Goal: Information Seeking & Learning: Learn about a topic

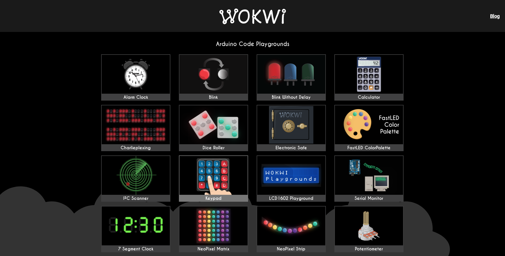
click at [201, 181] on img at bounding box center [213, 175] width 68 height 39
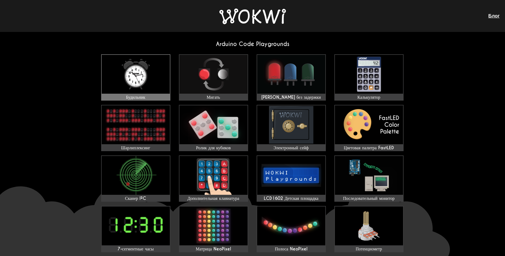
click at [139, 75] on img at bounding box center [136, 74] width 68 height 39
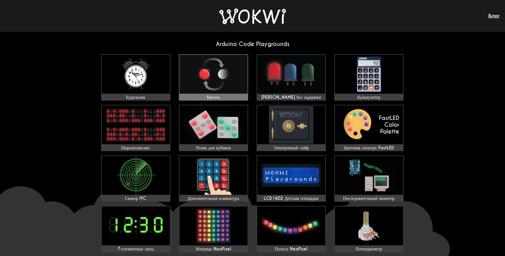
click at [211, 90] on img at bounding box center [213, 74] width 68 height 39
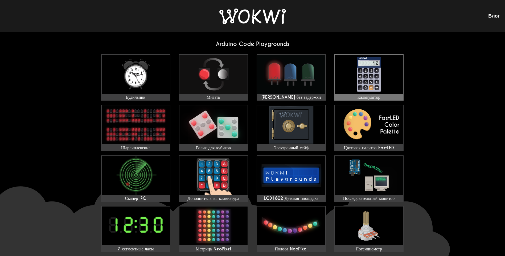
click at [373, 91] on img at bounding box center [369, 74] width 68 height 39
click at [138, 122] on img at bounding box center [136, 124] width 68 height 39
click at [219, 138] on img at bounding box center [213, 124] width 68 height 39
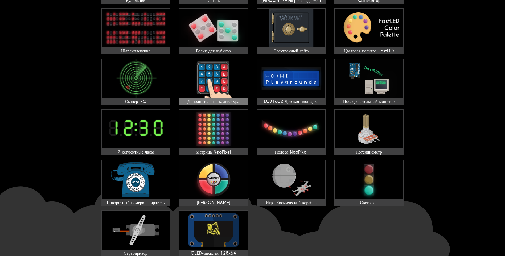
scroll to position [106, 0]
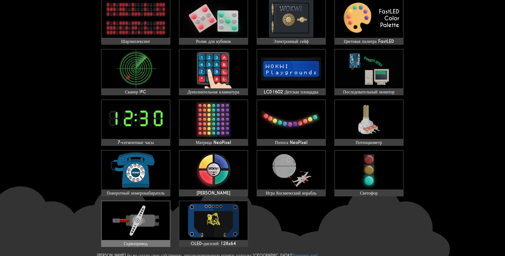
click at [117, 228] on img at bounding box center [136, 220] width 68 height 39
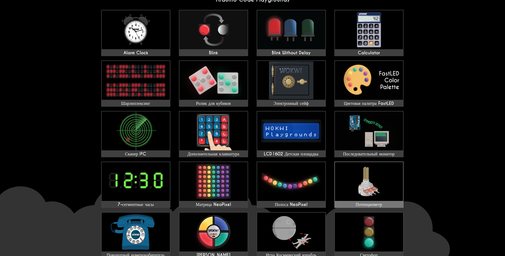
scroll to position [0, 0]
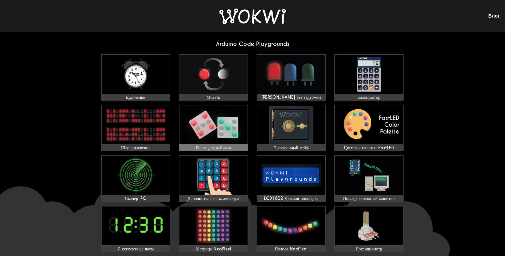
click at [226, 139] on img at bounding box center [213, 124] width 68 height 39
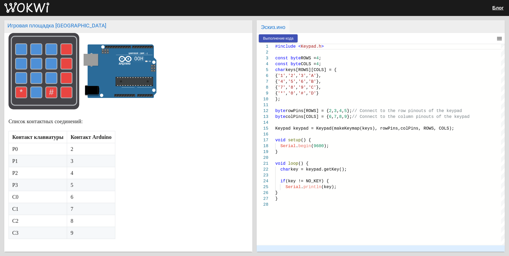
scroll to position [72, 0]
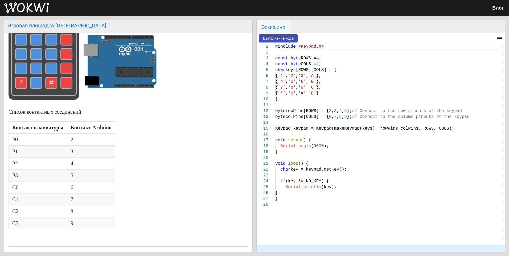
click at [236, 141] on table "Контакт клавиатуры Контакт Arduino Р0 2 Р1 3 Р2 4 Р3 5 С0 6 С1 7 С2 8 С3 9" at bounding box center [128, 175] width 239 height 108
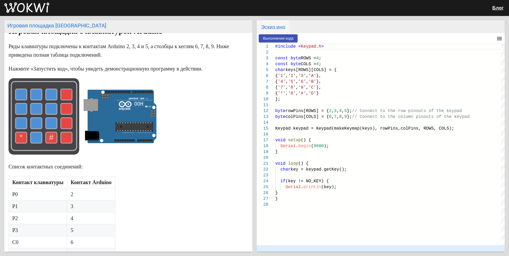
scroll to position [27, 0]
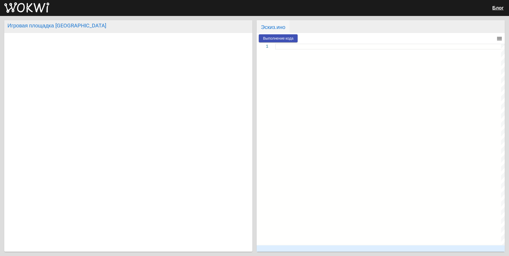
type textarea "/** Arduino Digital Alarm Clock Copyright (C) 2020, [PERSON_NAME]. Released und…"
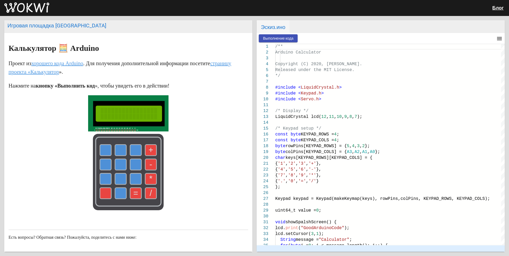
scroll to position [38, 0]
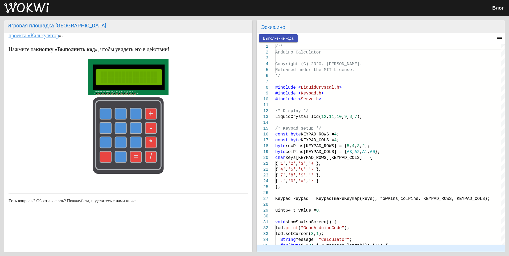
drag, startPoint x: 194, startPoint y: 152, endPoint x: 202, endPoint y: 256, distance: 104.3
click at [202, 256] on div "Игровая площадка Arduino Калькулятор 🧮 Arduino Проект из хорошего кода Arduino …" at bounding box center [254, 136] width 509 height 240
click at [213, 177] on article "Калькулятор 🧮 Arduino Проект из хорошего кода Arduino . Для получения дополните…" at bounding box center [128, 124] width 248 height 255
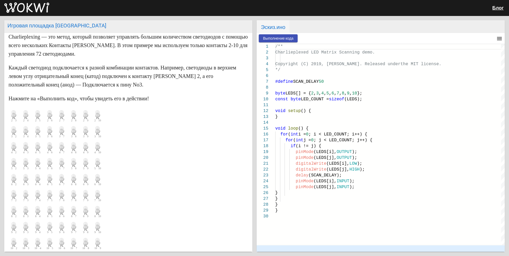
scroll to position [53, 0]
